Goal: Task Accomplishment & Management: Use online tool/utility

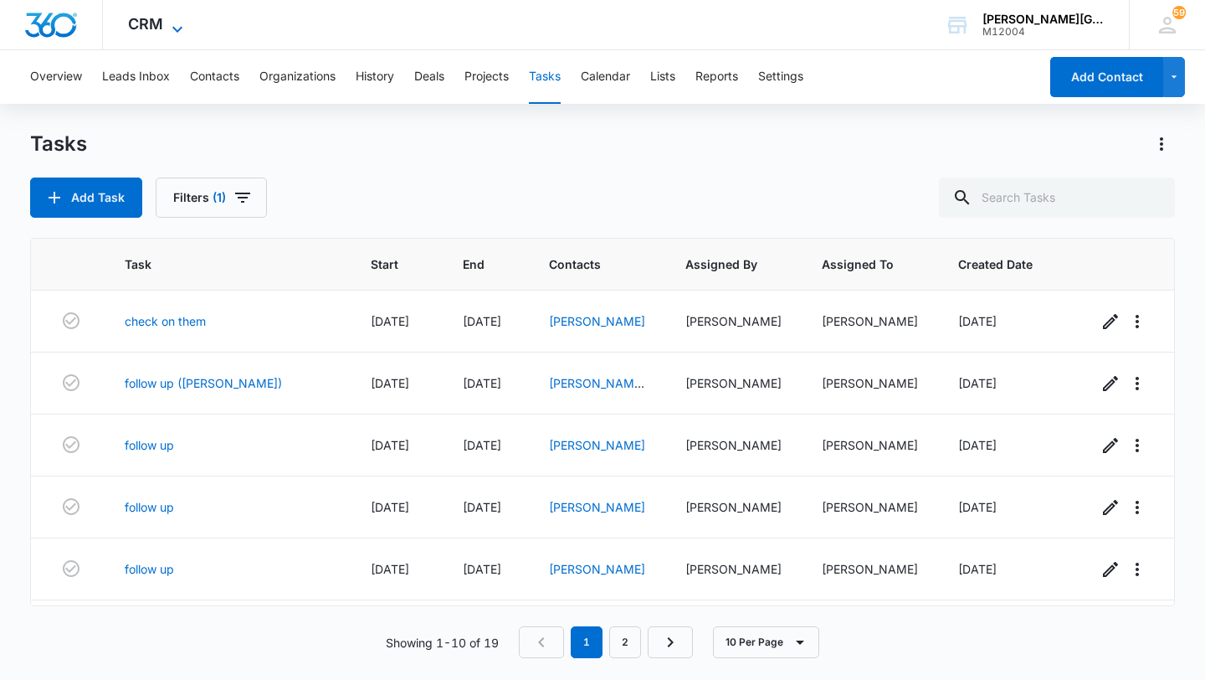
click at [140, 28] on span "CRM" at bounding box center [145, 24] width 35 height 18
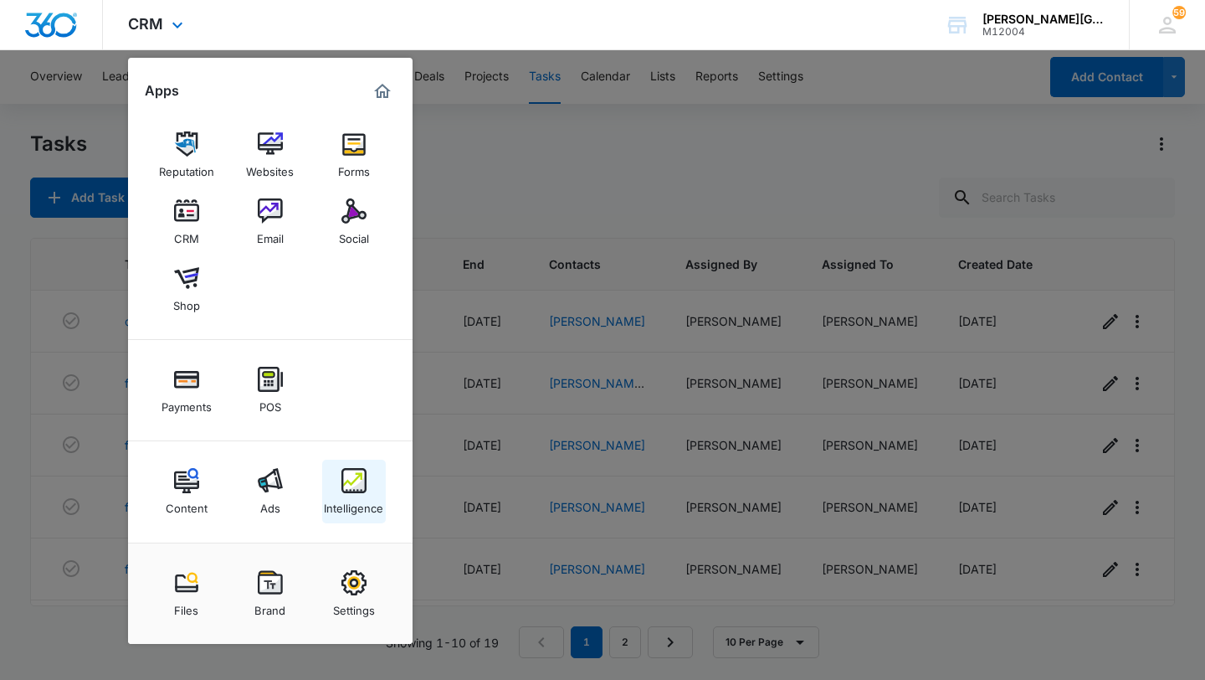
click at [354, 488] on img at bounding box center [354, 480] width 25 height 25
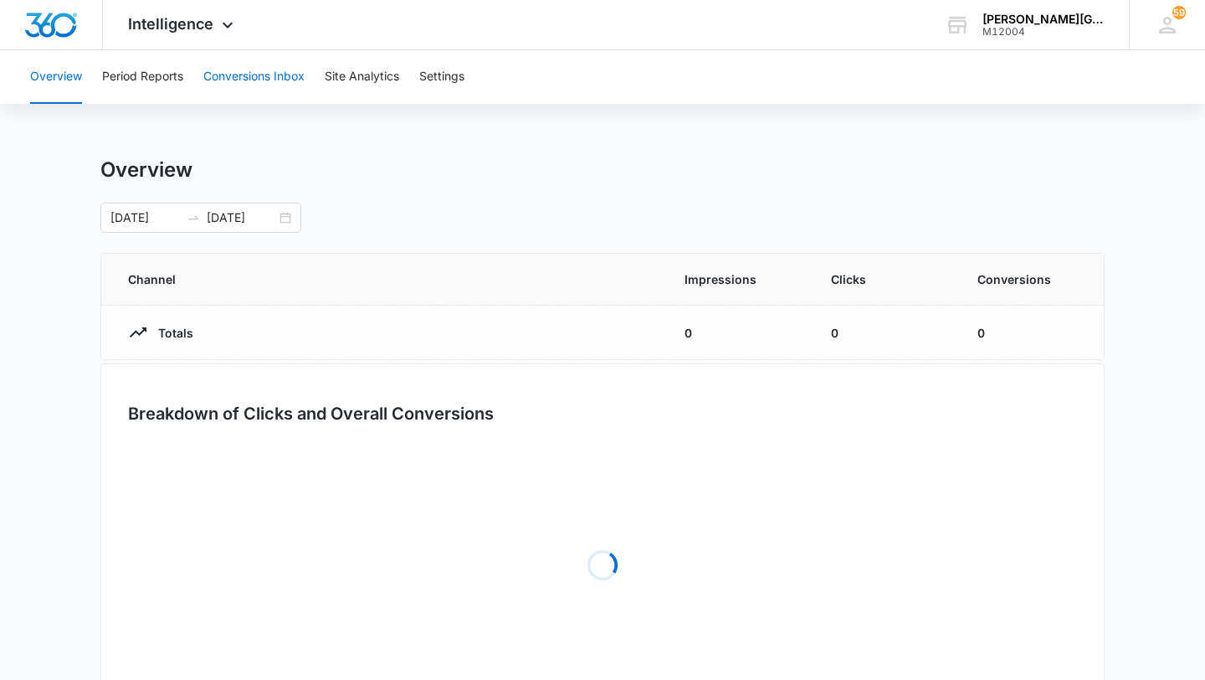
click at [229, 97] on button "Conversions Inbox" at bounding box center [253, 77] width 101 height 54
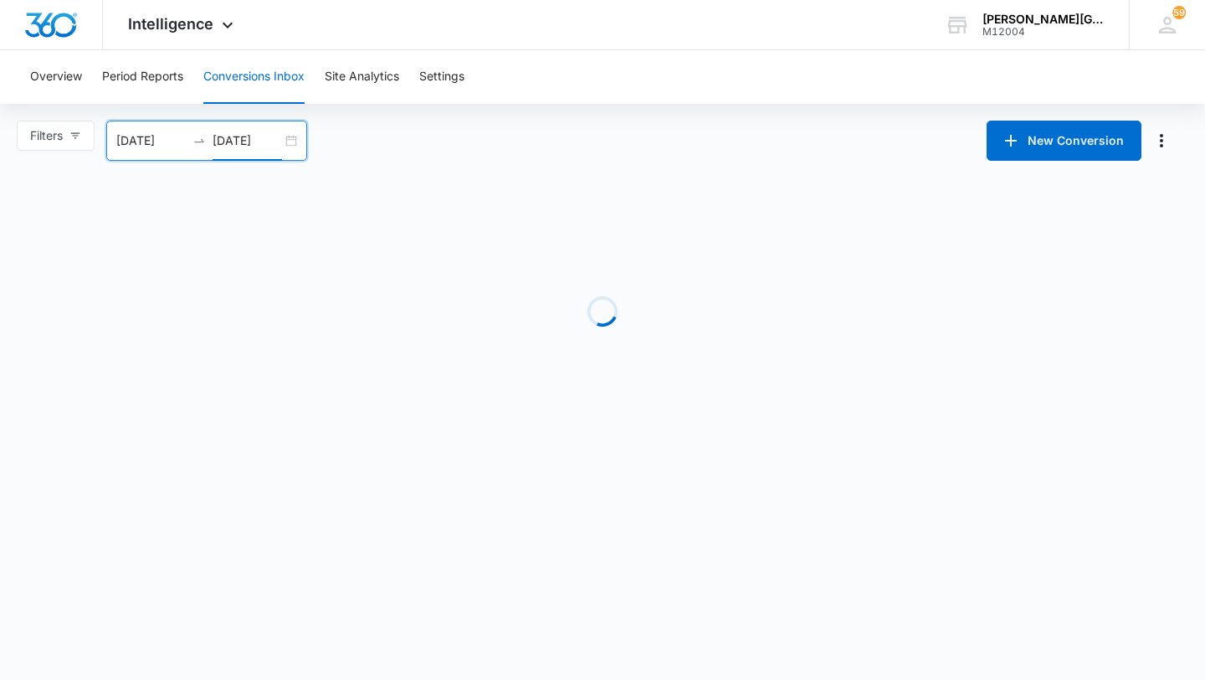
click at [273, 145] on input "[DATE]" at bounding box center [247, 140] width 69 height 18
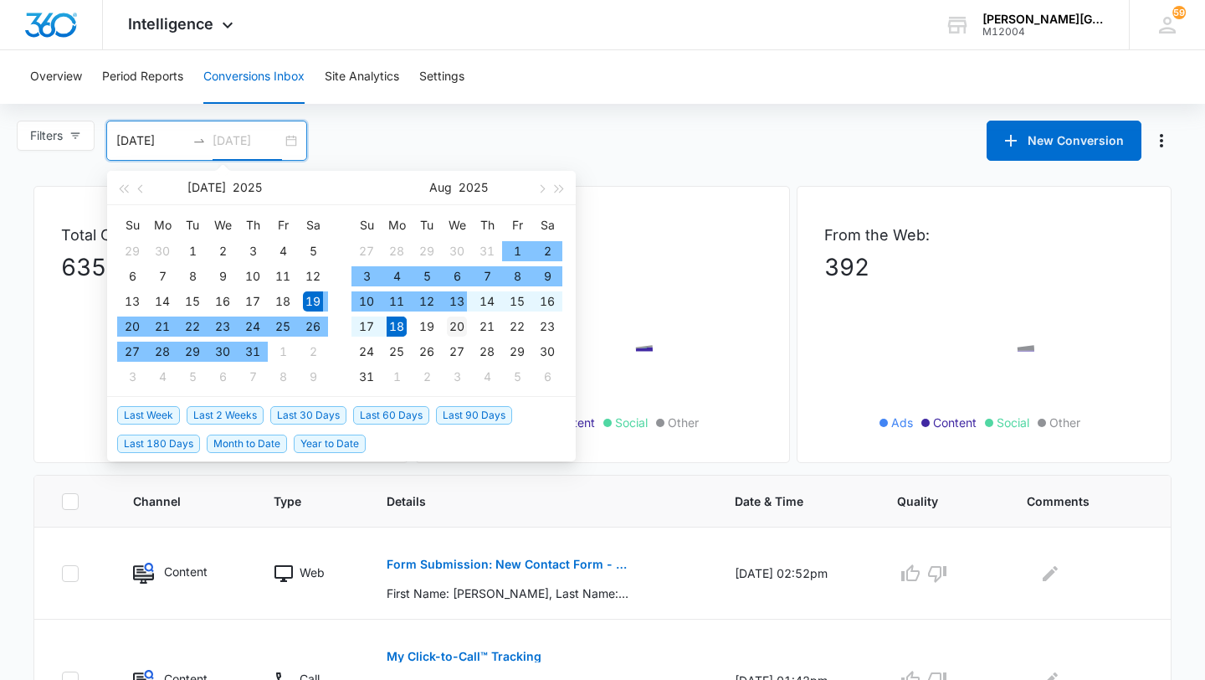
type input "[DATE]"
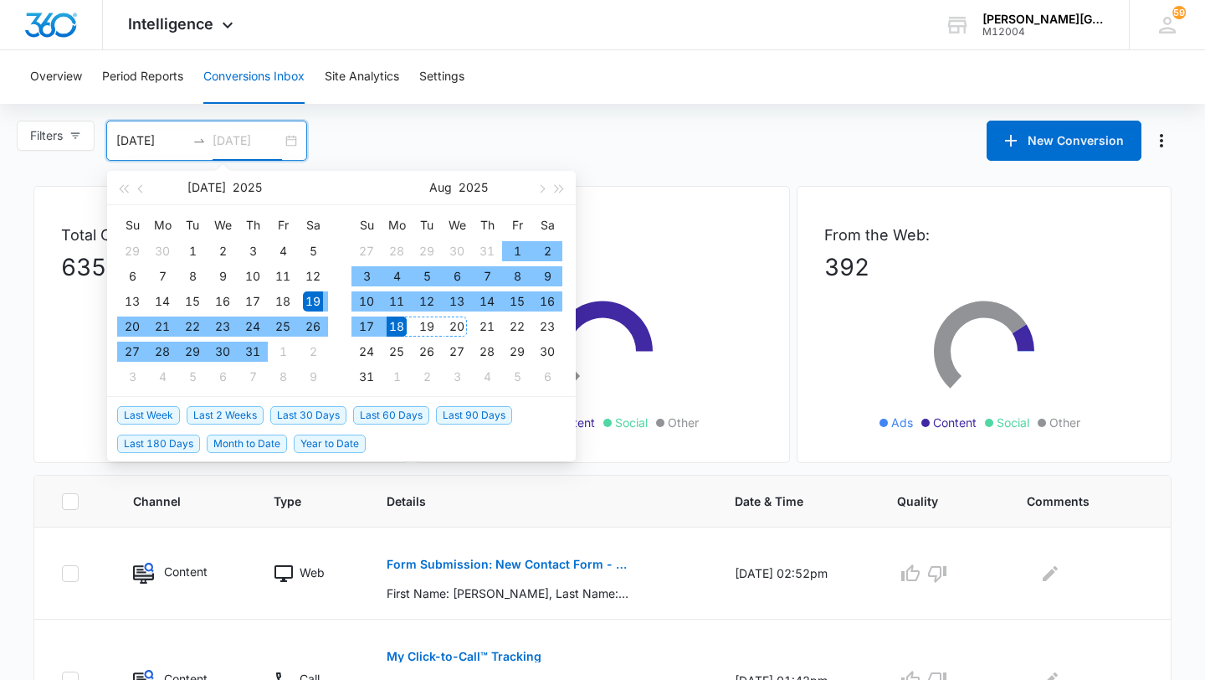
click at [456, 326] on div "20" at bounding box center [457, 326] width 20 height 20
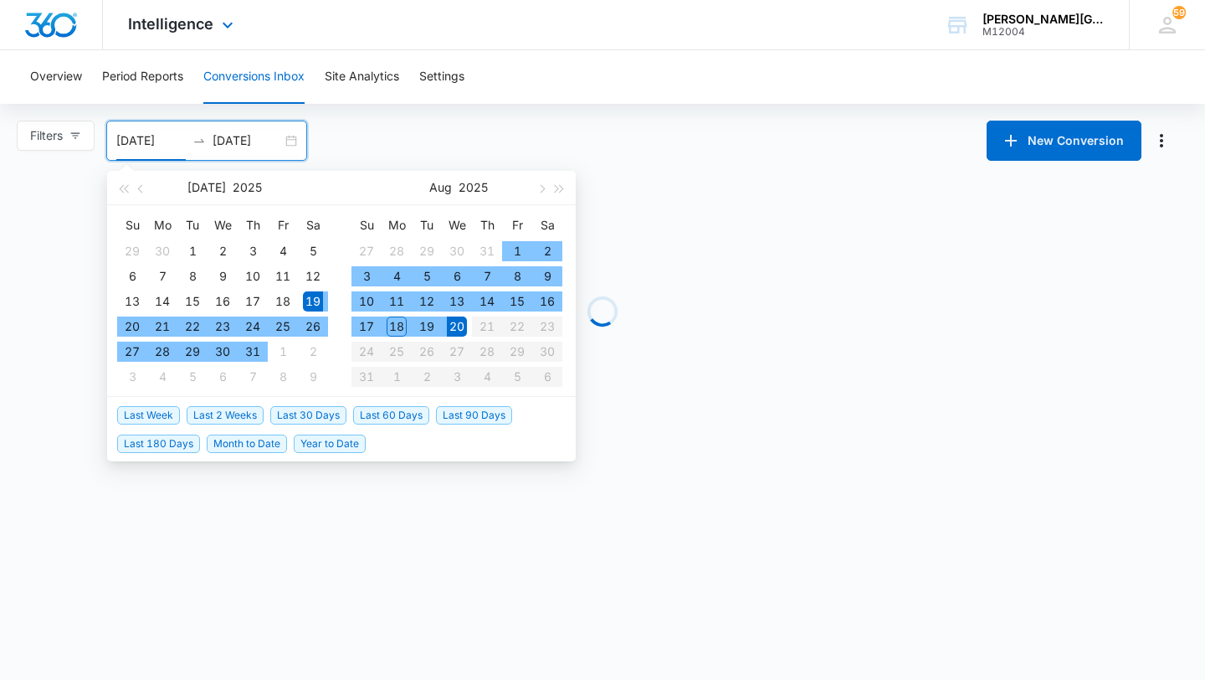
type input "[DATE]"
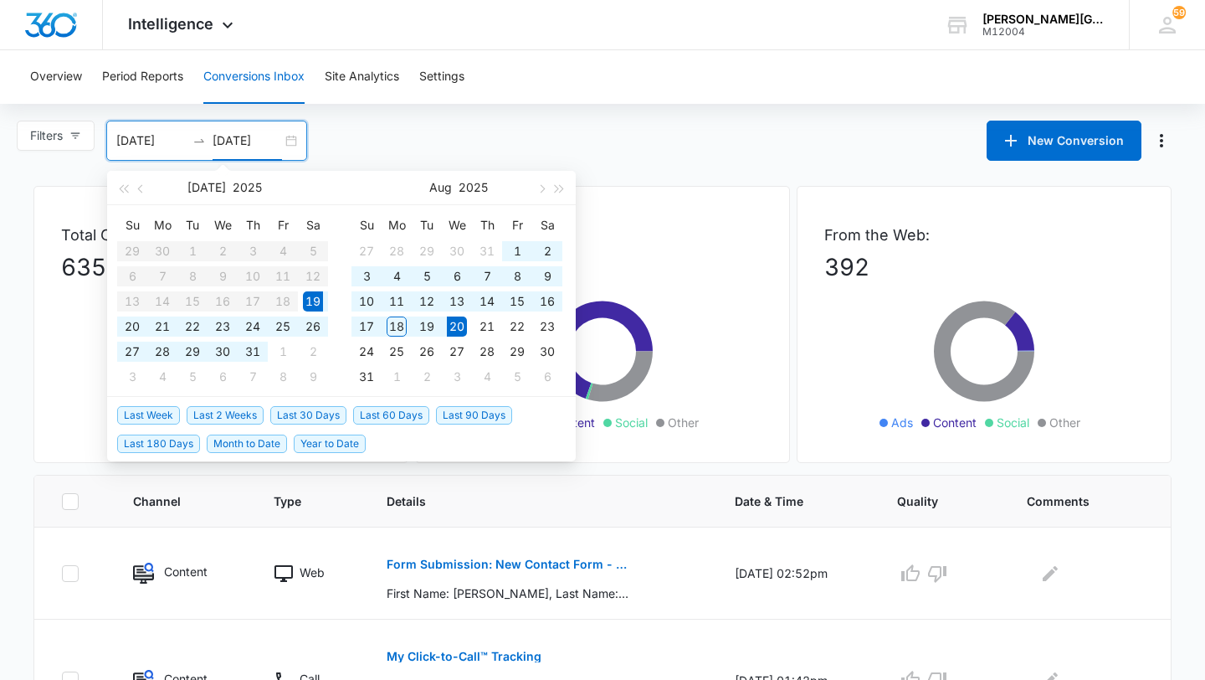
click at [273, 138] on input "[DATE]" at bounding box center [247, 140] width 69 height 18
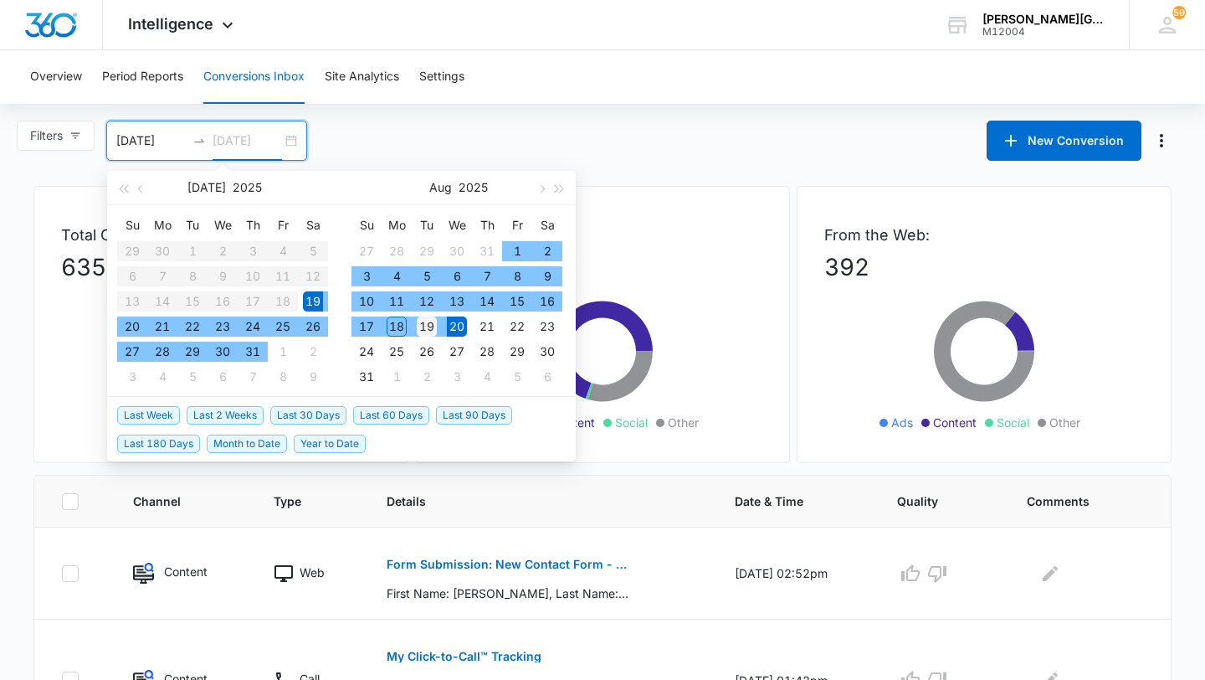
type input "[DATE]"
click at [436, 322] on div "19" at bounding box center [427, 326] width 20 height 20
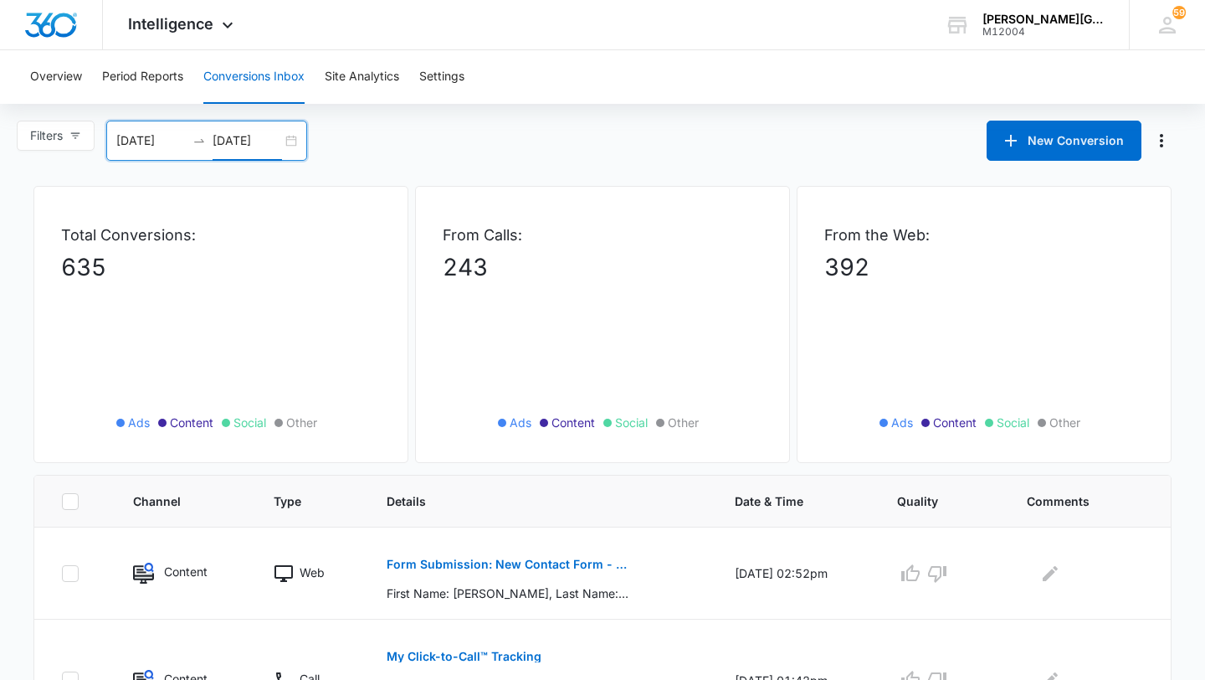
click at [157, 152] on div "[DATE] [DATE]" at bounding box center [206, 141] width 201 height 40
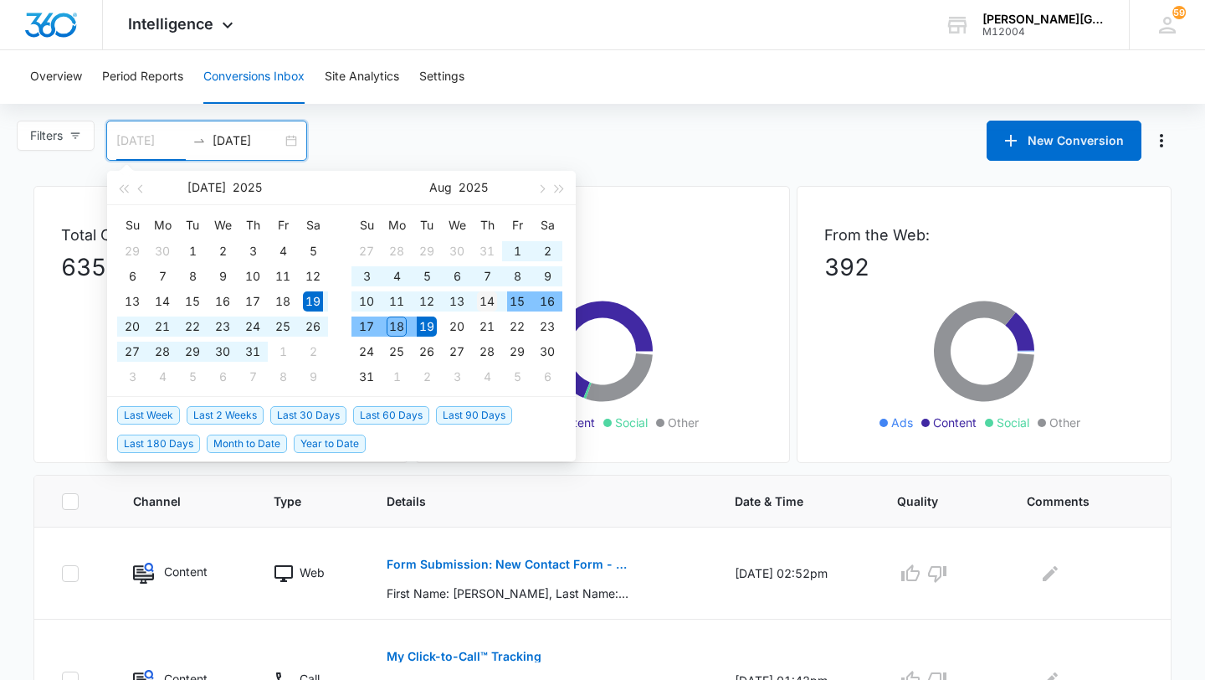
type input "[DATE]"
click at [487, 304] on div "14" at bounding box center [487, 301] width 20 height 20
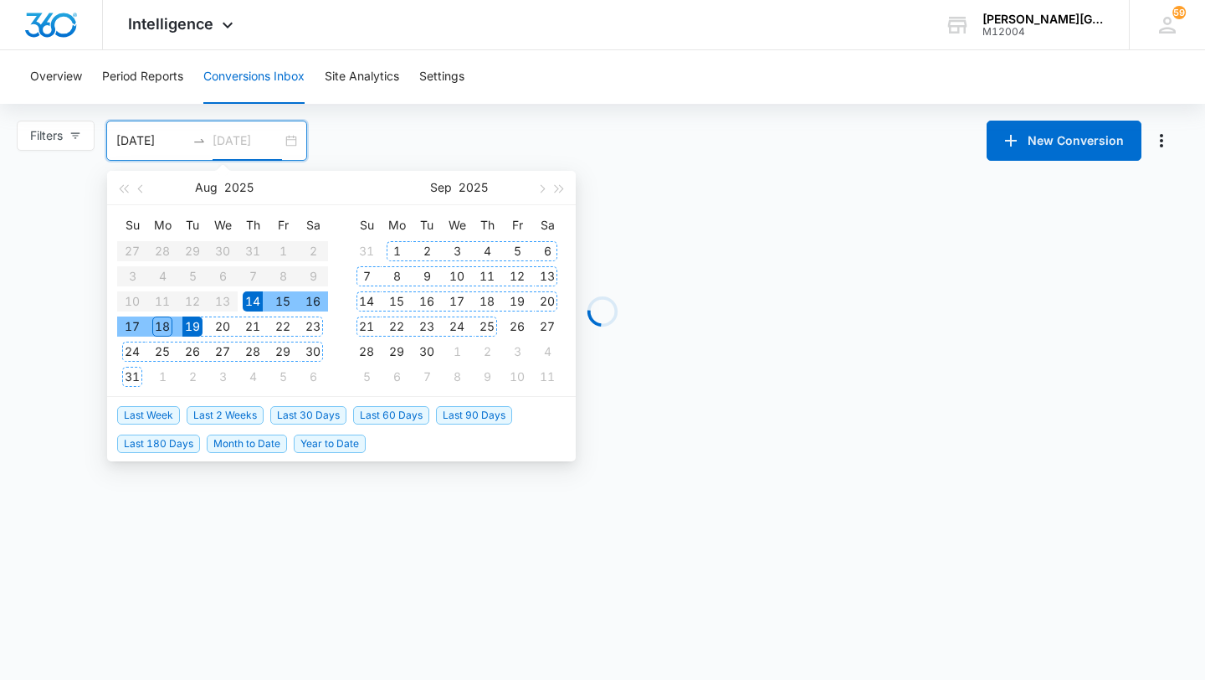
type input "[DATE]"
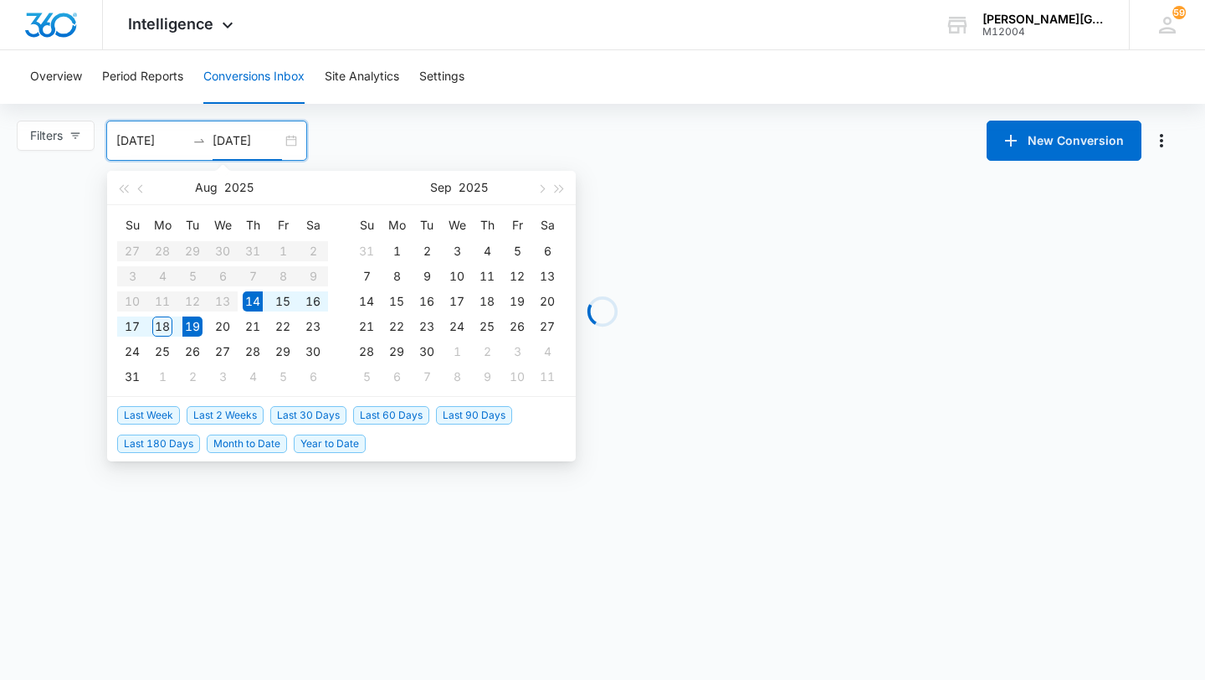
click at [175, 149] on input "[DATE]" at bounding box center [150, 140] width 69 height 18
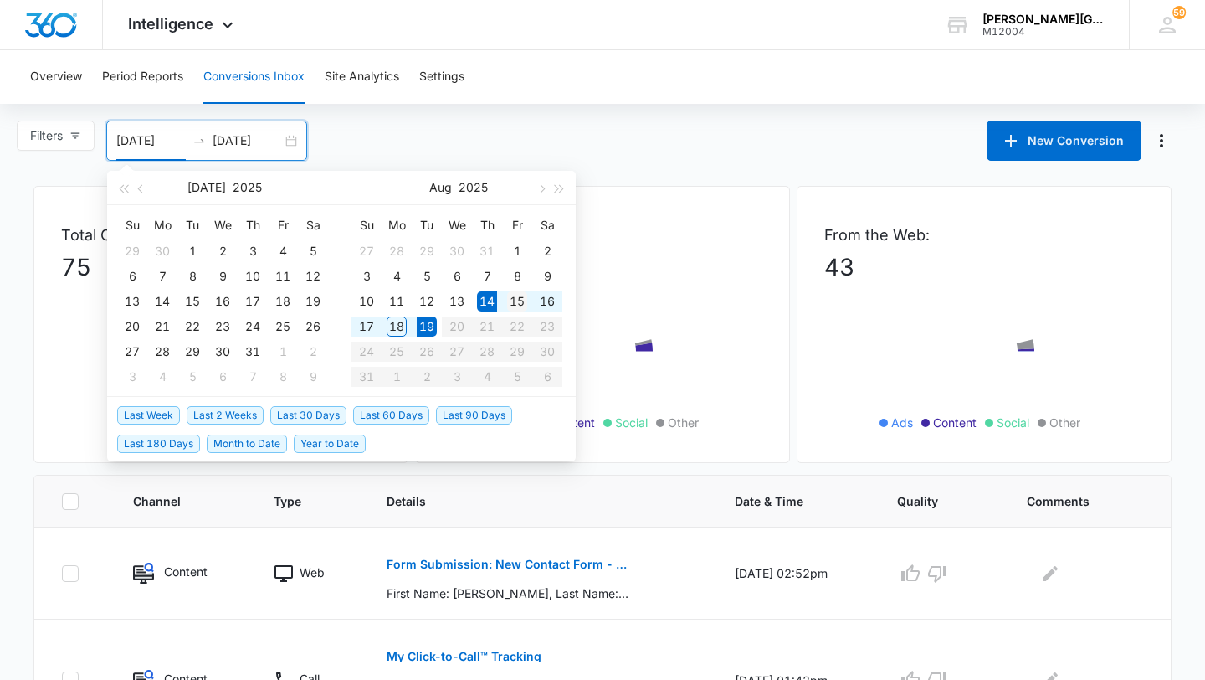
type input "[DATE]"
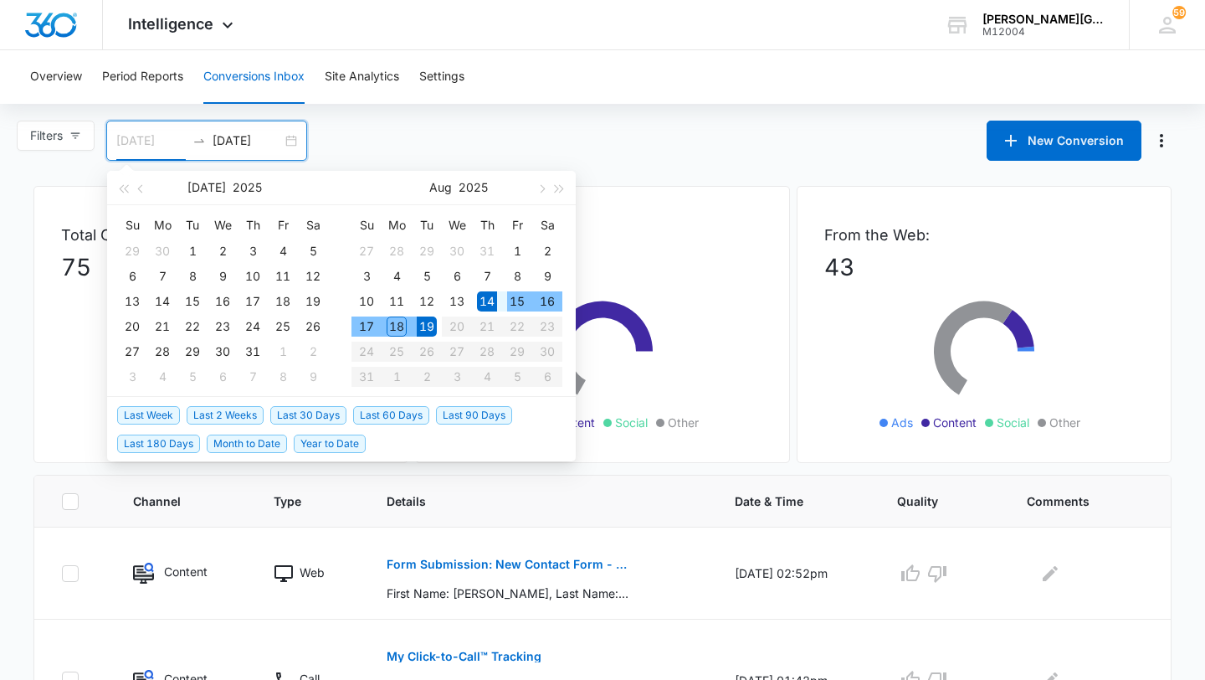
click at [522, 289] on td "15" at bounding box center [517, 301] width 30 height 25
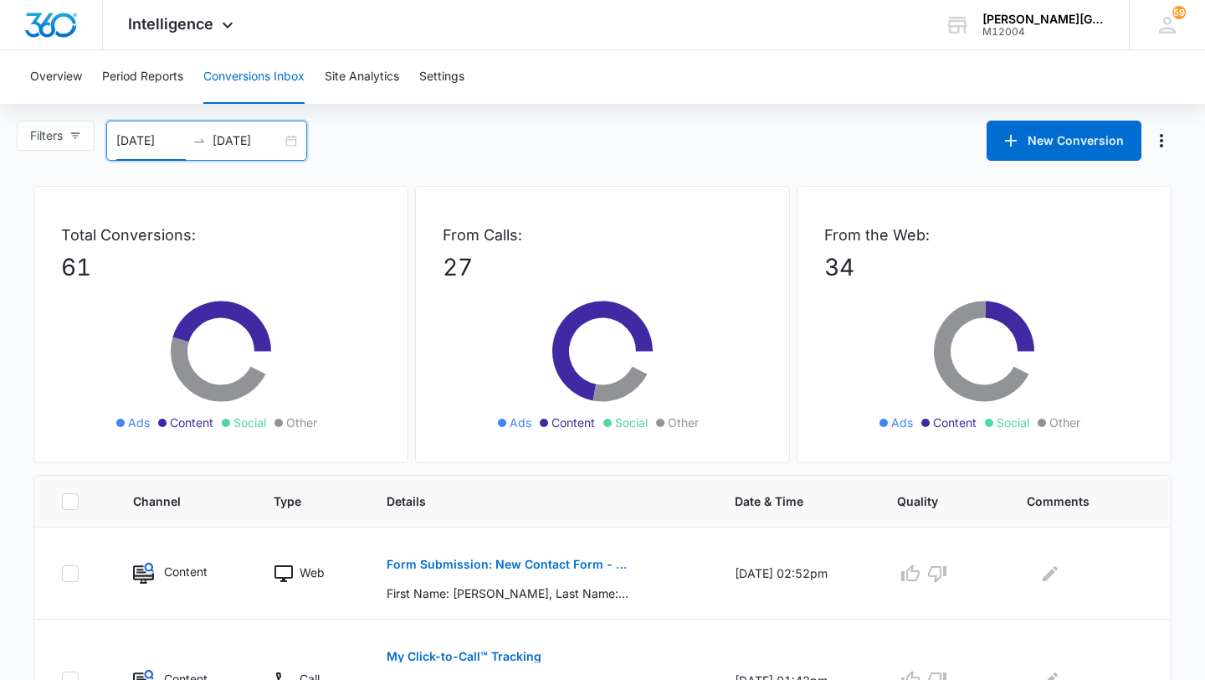
click at [650, 80] on div "Overview Period Reports Conversions Inbox Site Analytics Settings" at bounding box center [602, 77] width 1165 height 54
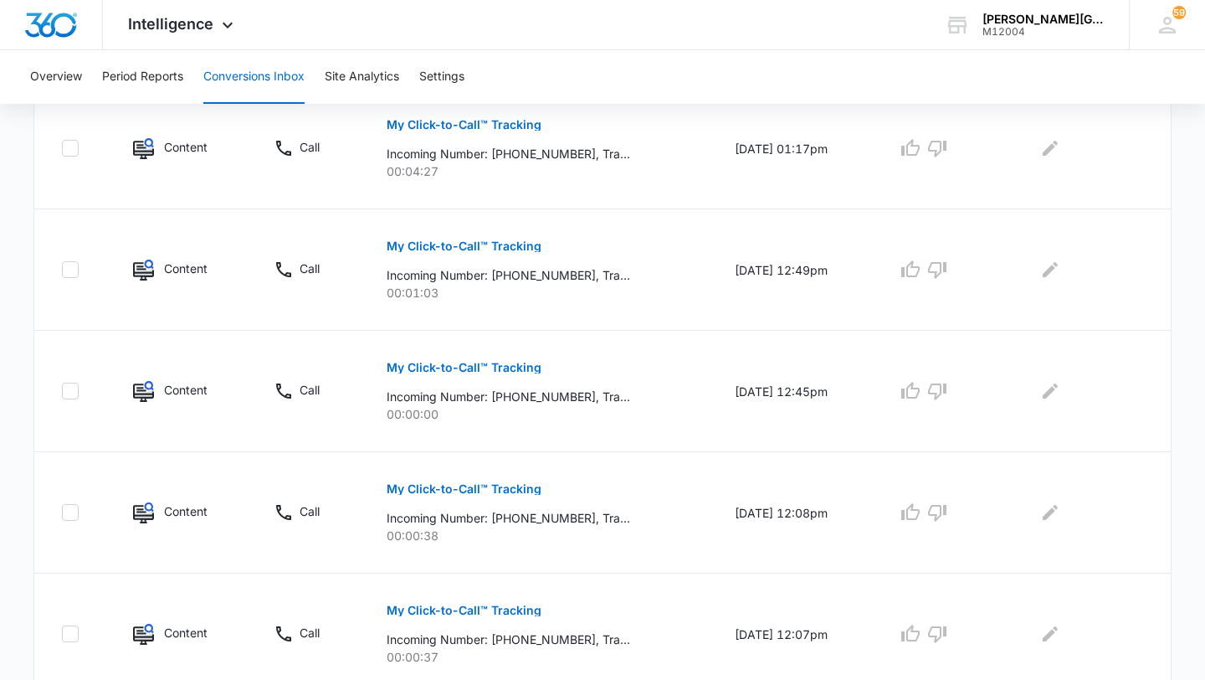
scroll to position [1084, 0]
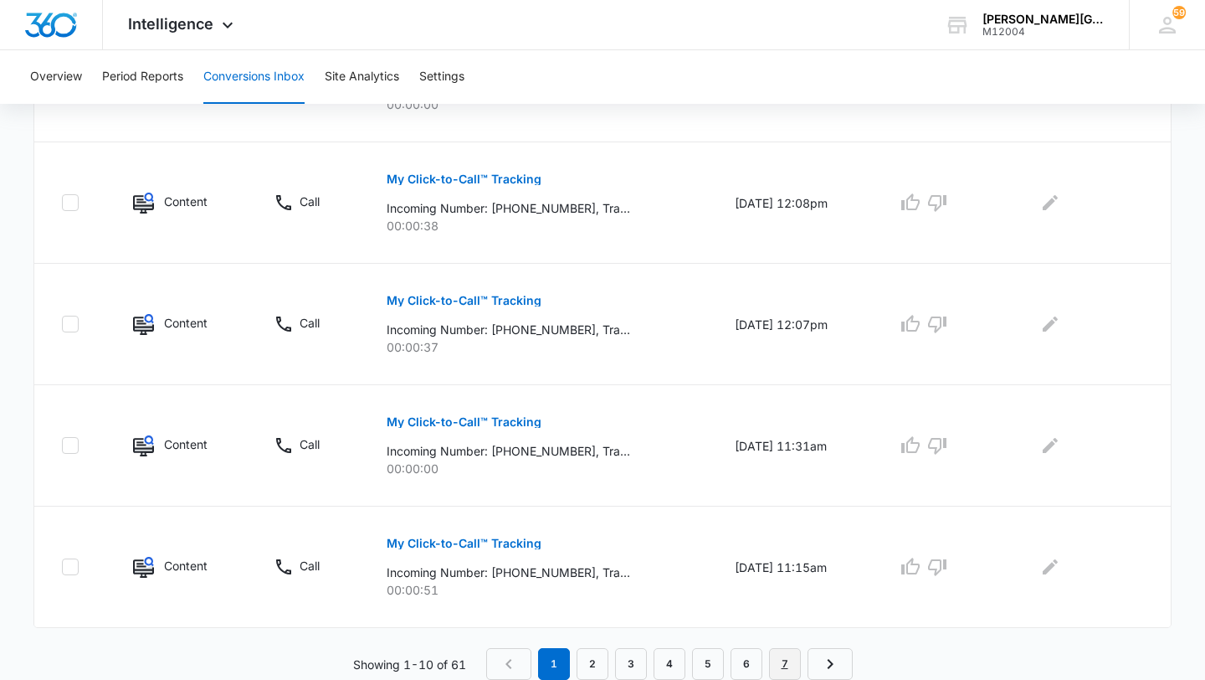
click at [775, 658] on link "7" at bounding box center [785, 664] width 32 height 32
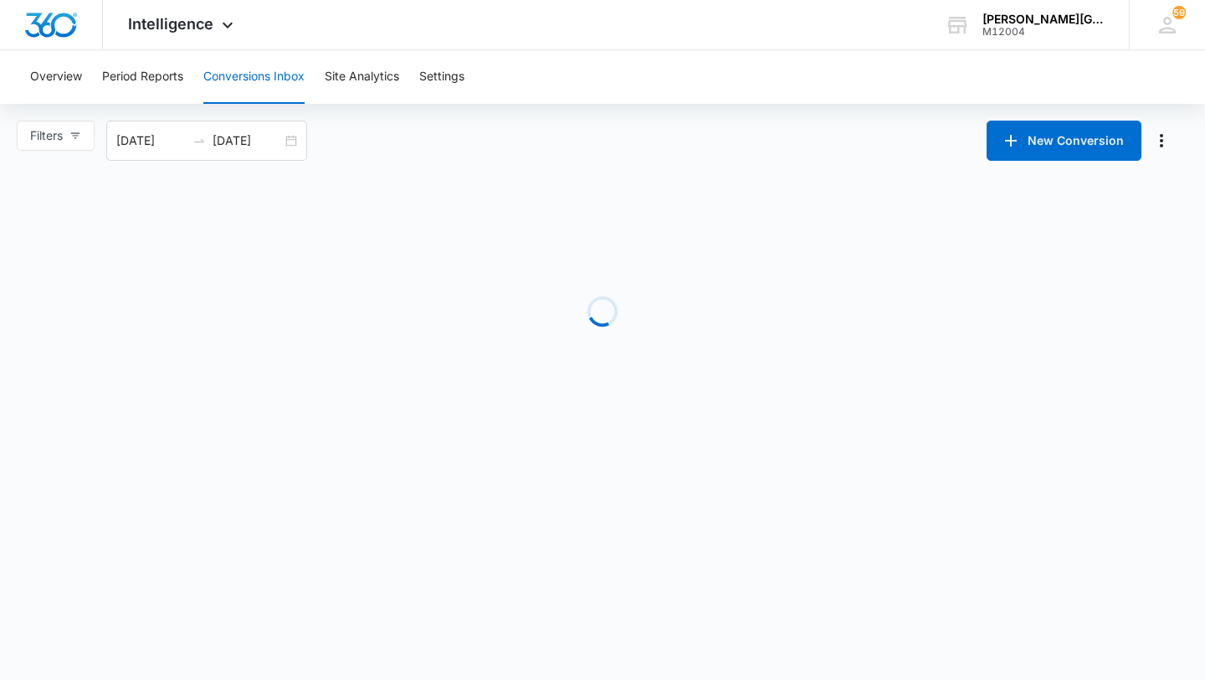
scroll to position [0, 0]
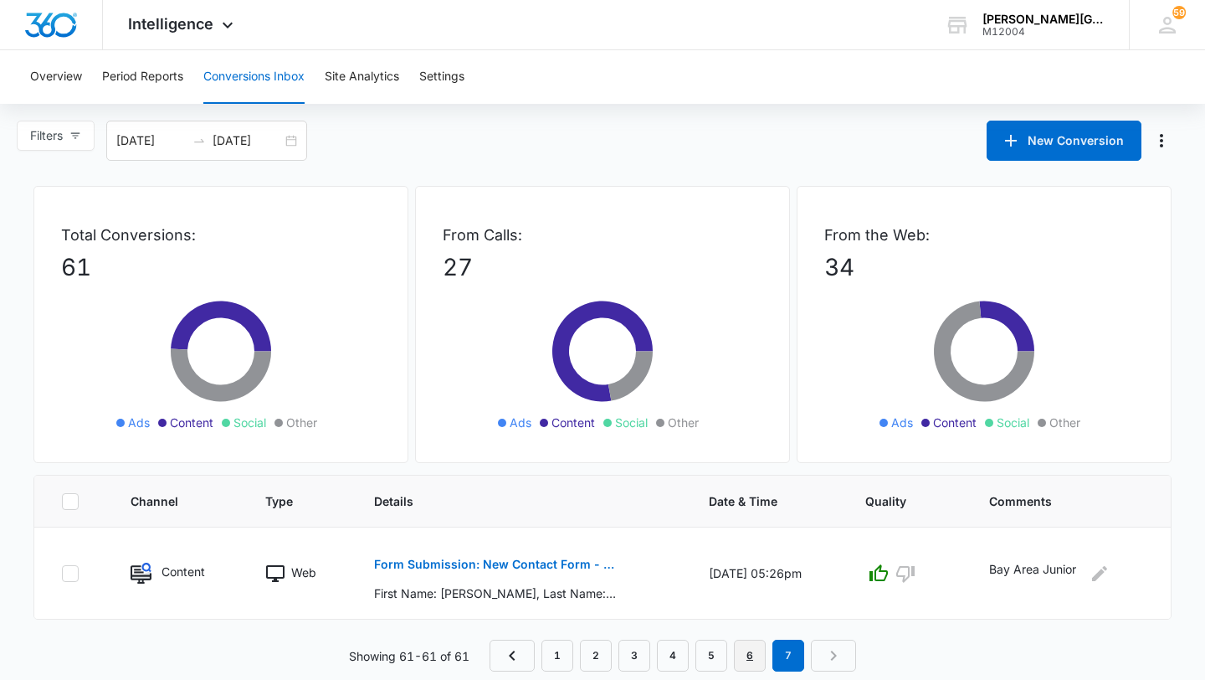
click at [747, 655] on link "6" at bounding box center [750, 655] width 32 height 32
